Goal: Browse casually

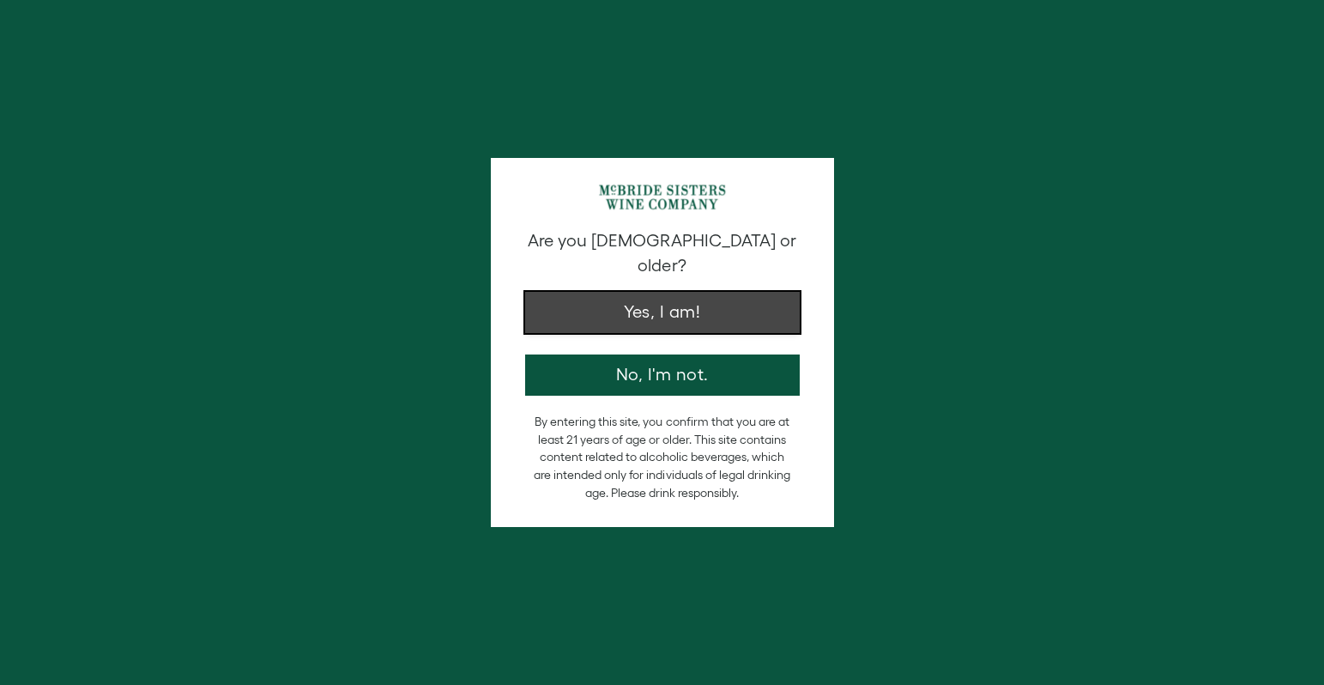
click at [674, 299] on button "Yes, I am!" at bounding box center [662, 312] width 275 height 41
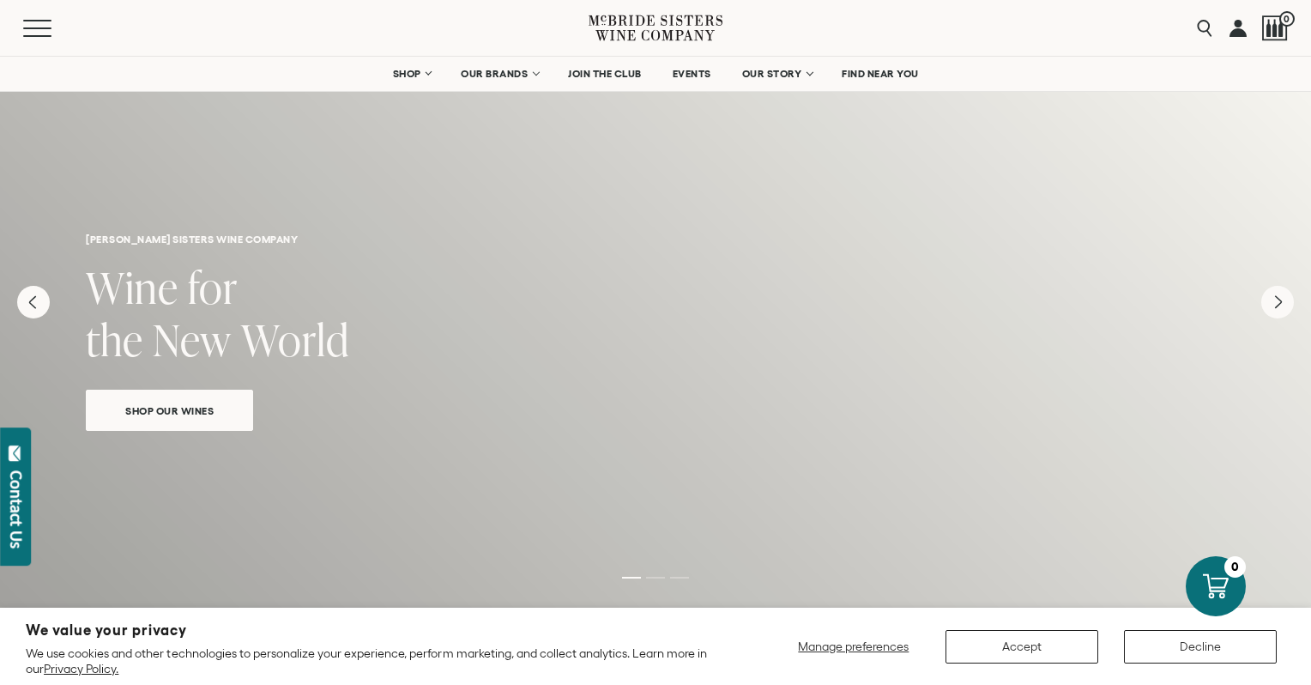
click at [207, 390] on link "Shop Our Wines" at bounding box center [169, 410] width 167 height 41
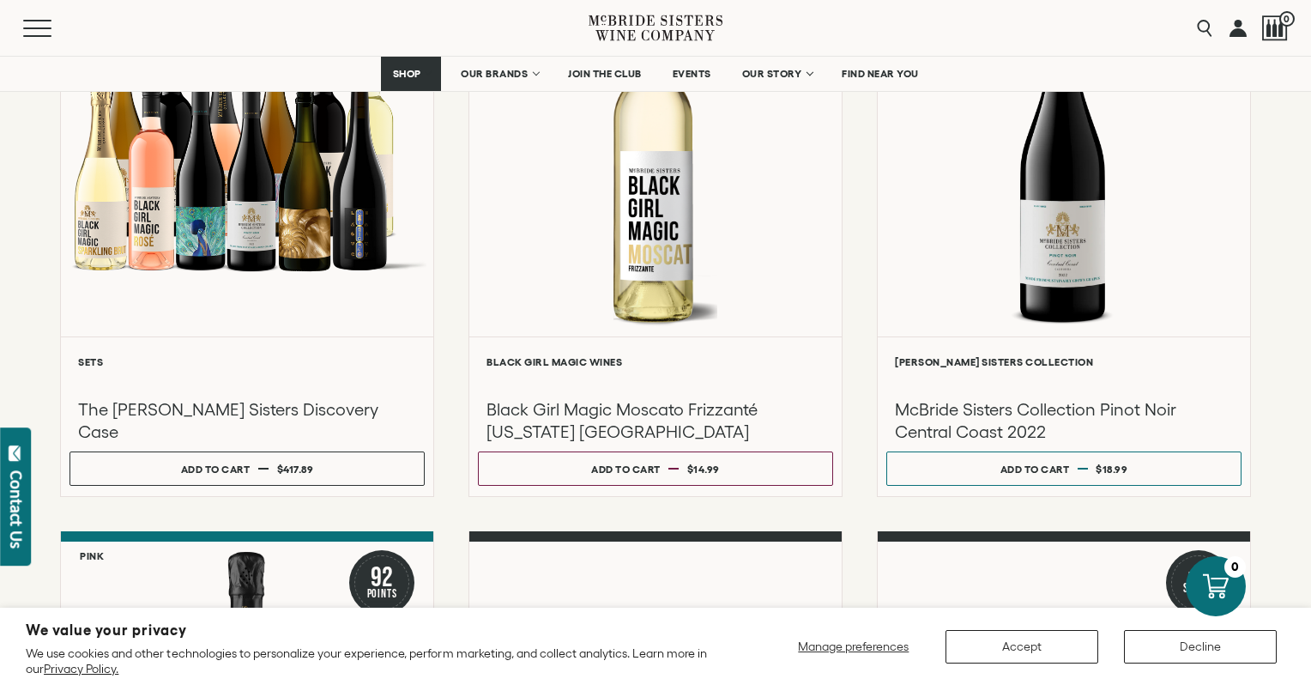
scroll to position [140, 0]
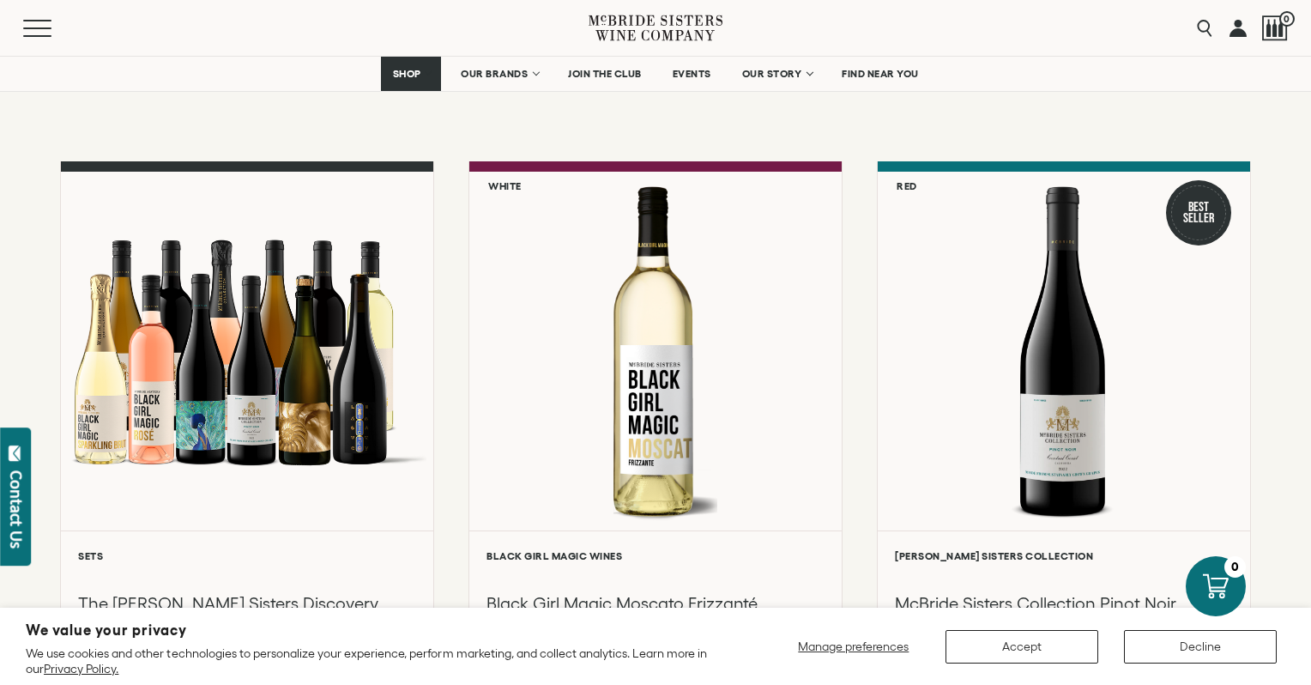
click at [638, 33] on icon at bounding box center [656, 27] width 134 height 49
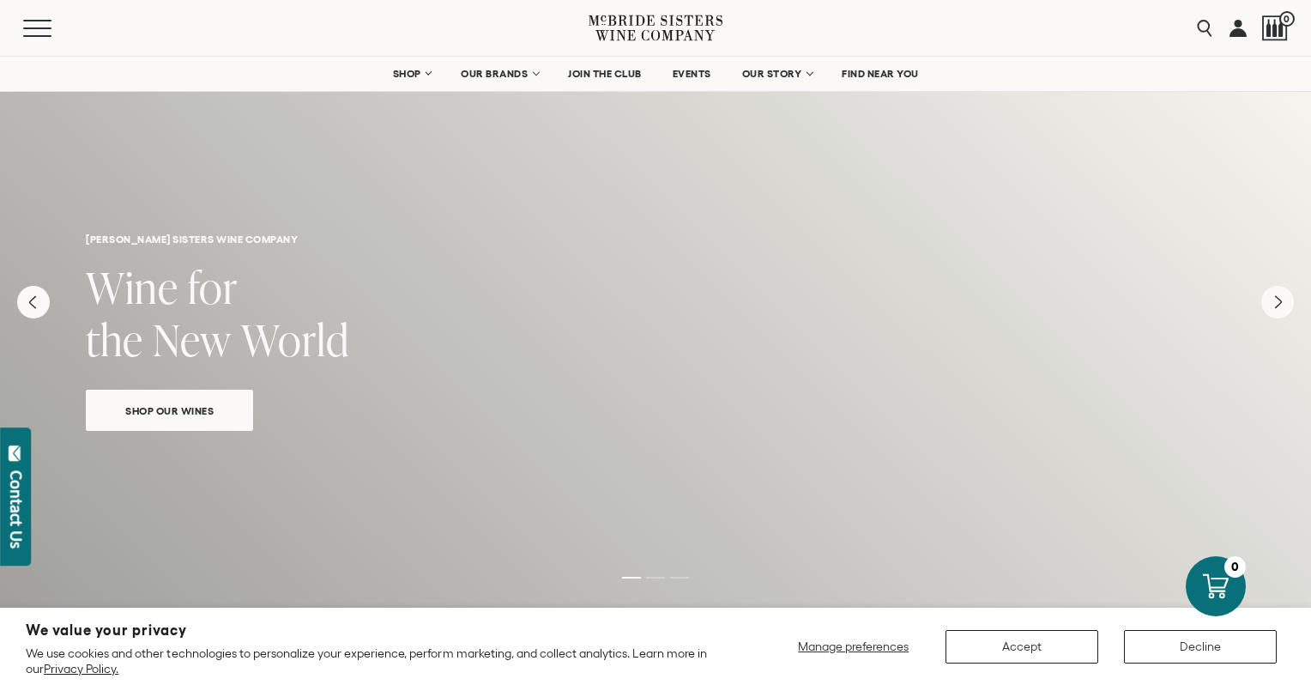
click at [254, 51] on div "Menu" at bounding box center [305, 28] width 565 height 56
click at [686, 33] on icon at bounding box center [688, 35] width 52 height 11
click at [1065, 652] on button "Accept" at bounding box center [1022, 646] width 153 height 33
